Goal: Task Accomplishment & Management: Manage account settings

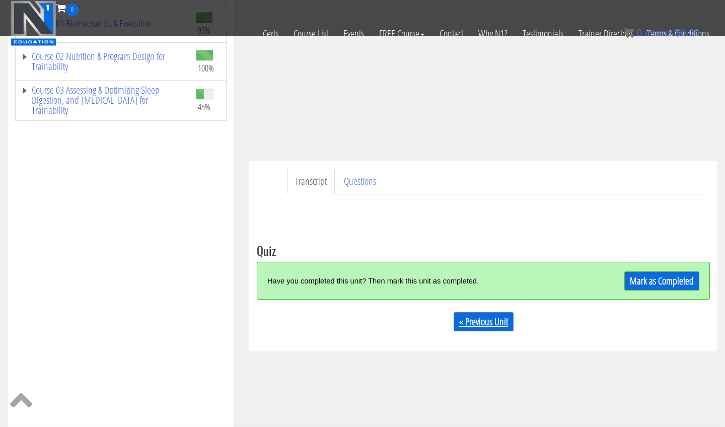
scroll to position [198, 0]
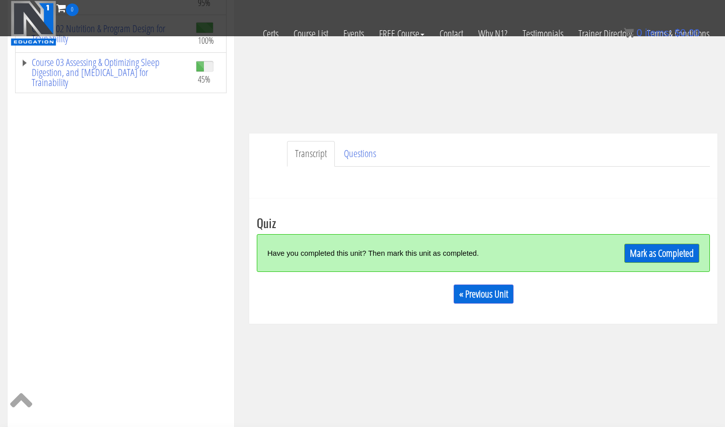
click at [642, 241] on div "Have you completed this unit? Then mark this unit as completed. [PERSON_NAME] a…" at bounding box center [483, 253] width 453 height 38
click at [640, 246] on link "Mark as Completed" at bounding box center [662, 253] width 75 height 19
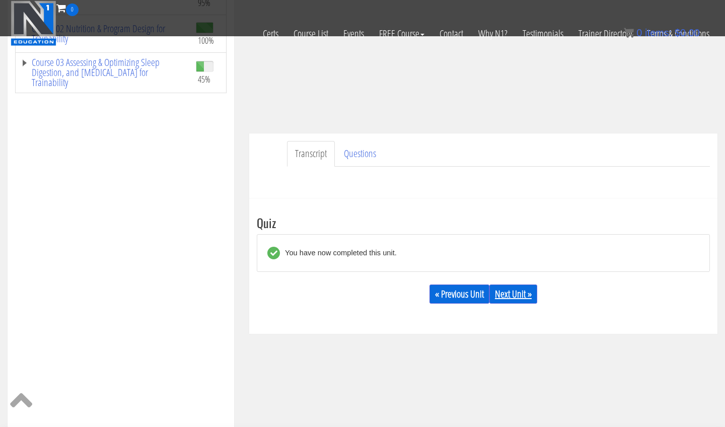
click at [506, 302] on link "Next Unit »" at bounding box center [514, 294] width 48 height 19
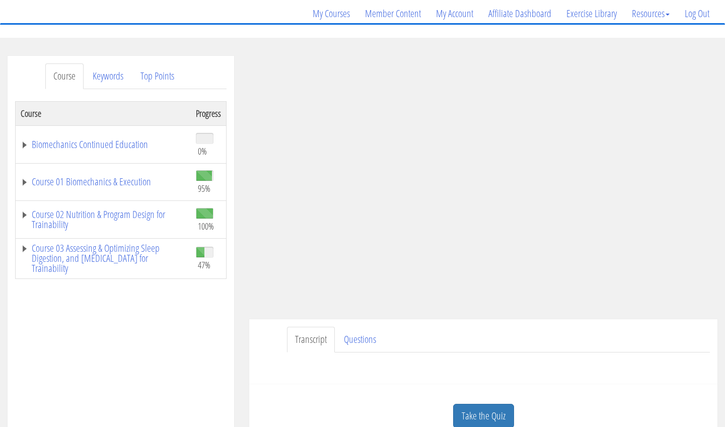
scroll to position [107, 0]
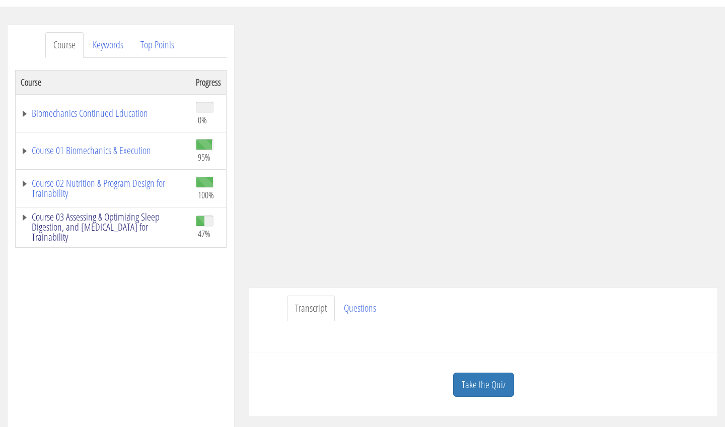
click at [109, 224] on link "Course 03 Assessing & Optimizing Sleep Digestion, and [MEDICAL_DATA] for Traina…" at bounding box center [103, 227] width 165 height 30
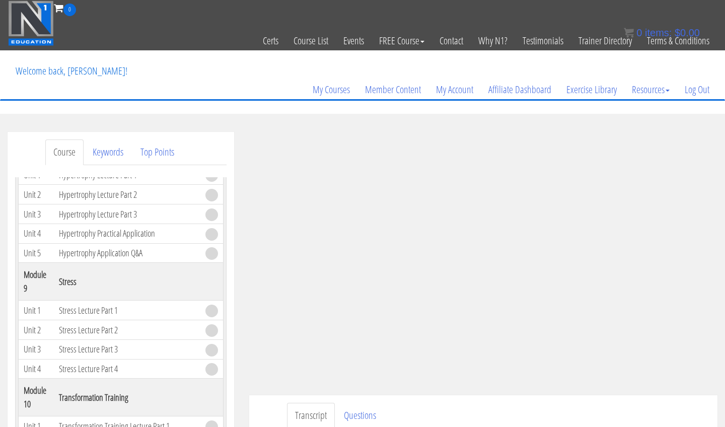
scroll to position [0, 0]
click at [704, 94] on link "Log Out" at bounding box center [698, 89] width 40 height 48
